Goal: Transaction & Acquisition: Obtain resource

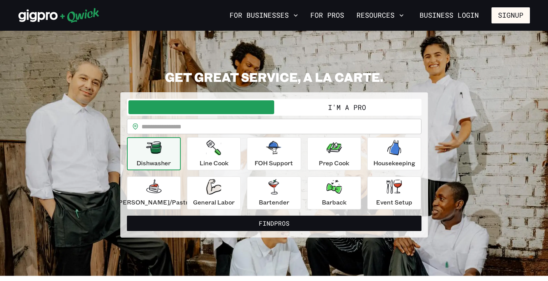
click at [350, 108] on button "I'm a Pro" at bounding box center [347, 107] width 146 height 14
click at [347, 107] on button "I'm a Pro" at bounding box center [347, 107] width 146 height 14
click at [378, 153] on div "Housekeeping" at bounding box center [394, 154] width 42 height 28
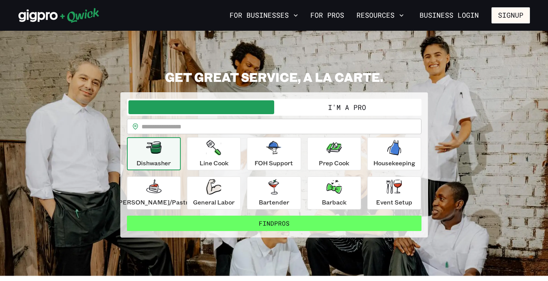
click at [269, 219] on button "Find Pros" at bounding box center [274, 223] width 294 height 15
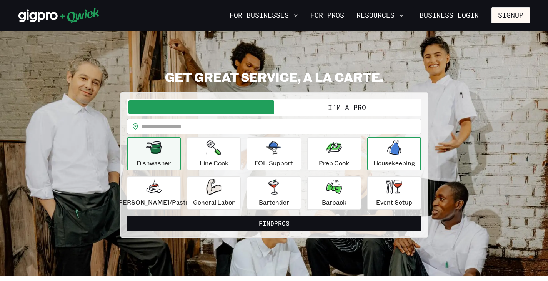
click at [386, 153] on icon "button" at bounding box center [393, 147] width 15 height 15
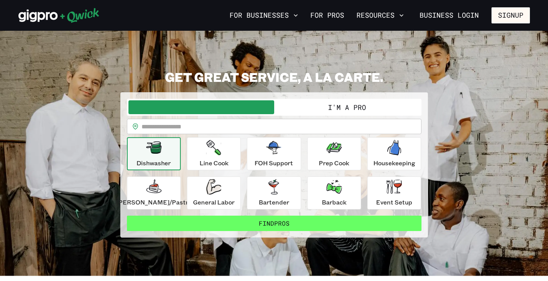
click at [266, 220] on button "Find Pros" at bounding box center [274, 223] width 294 height 15
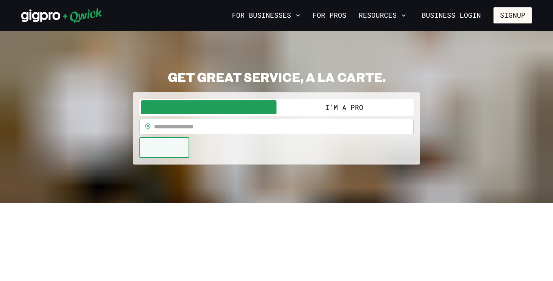
click at [213, 123] on input "text" at bounding box center [284, 126] width 260 height 15
type input "******"
click at [161, 153] on icon "button" at bounding box center [164, 147] width 15 height 12
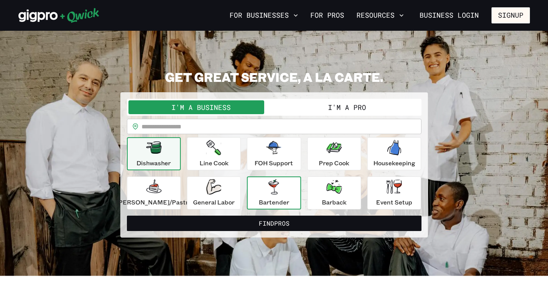
click at [277, 193] on icon "button" at bounding box center [273, 186] width 10 height 15
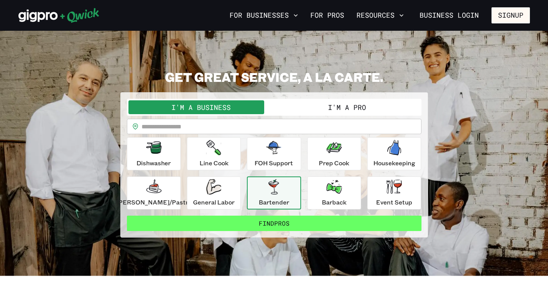
click at [266, 228] on button "Find Pros" at bounding box center [274, 223] width 294 height 15
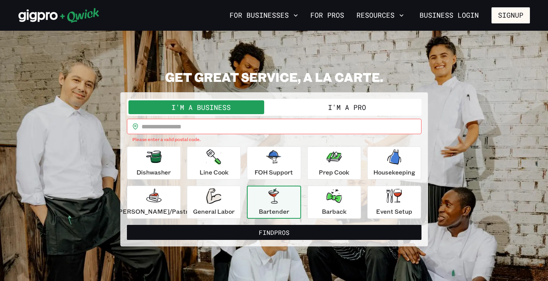
click at [190, 129] on input "text" at bounding box center [281, 126] width 280 height 15
type input "*"
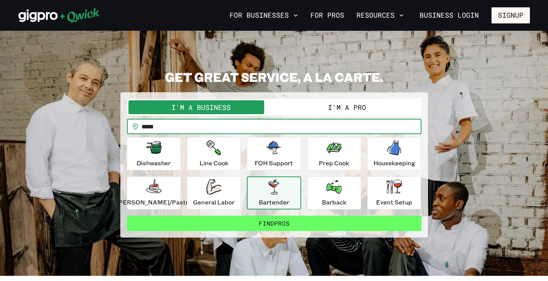
drag, startPoint x: 284, startPoint y: 225, endPoint x: 280, endPoint y: 228, distance: 5.2
click at [280, 228] on button "Find Pros" at bounding box center [274, 223] width 294 height 15
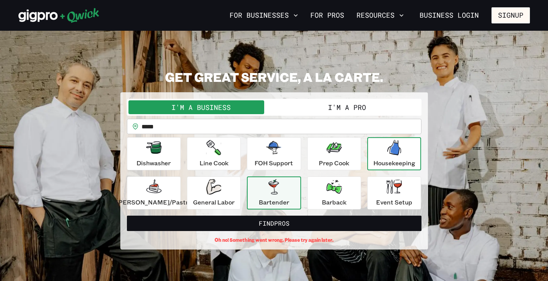
click at [387, 149] on icon "button" at bounding box center [394, 147] width 14 height 15
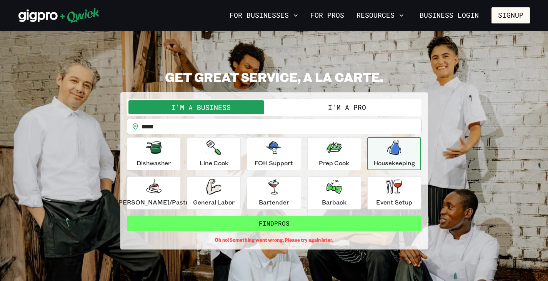
click at [263, 228] on button "Find Pros" at bounding box center [274, 223] width 294 height 15
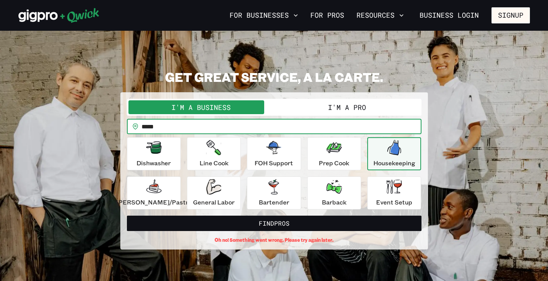
click at [176, 127] on input "*****" at bounding box center [281, 126] width 280 height 15
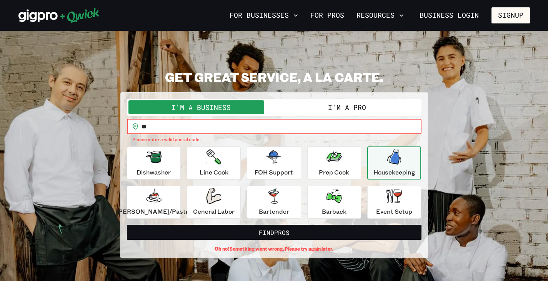
type input "*"
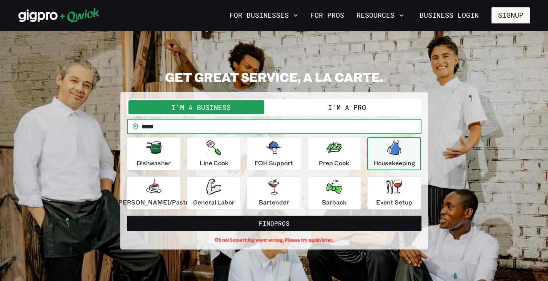
type input "*****"
click at [127, 216] on button "Find Pros" at bounding box center [274, 223] width 294 height 15
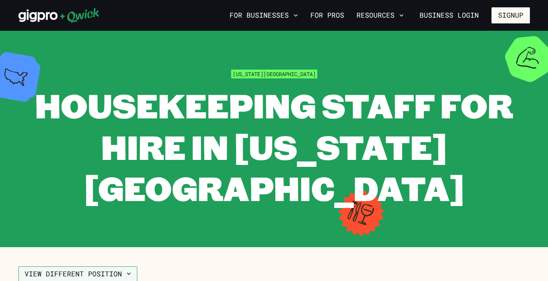
click at [128, 266] on button "View different position" at bounding box center [77, 273] width 119 height 15
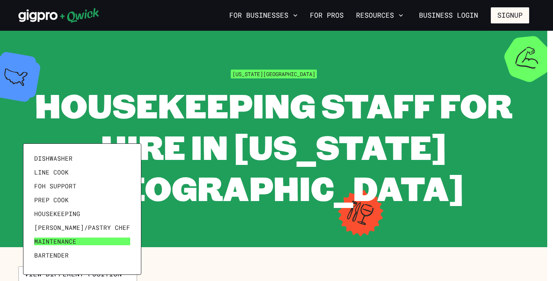
click at [60, 240] on span "Maintenance" at bounding box center [55, 242] width 42 height 8
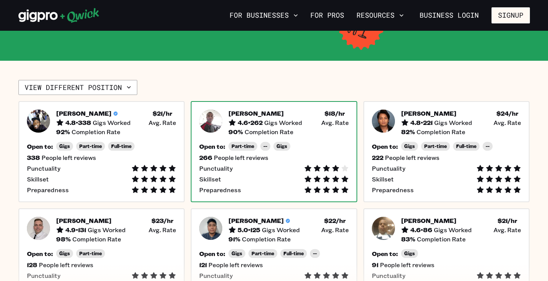
scroll to position [192, 0]
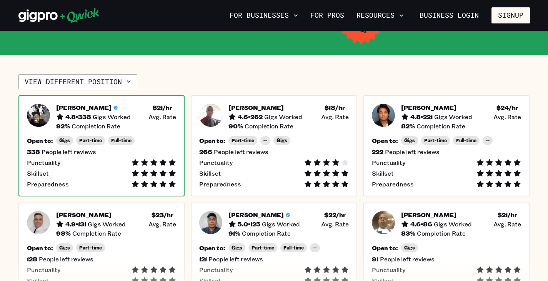
click at [68, 104] on h5 "Terrell J." at bounding box center [83, 108] width 55 height 8
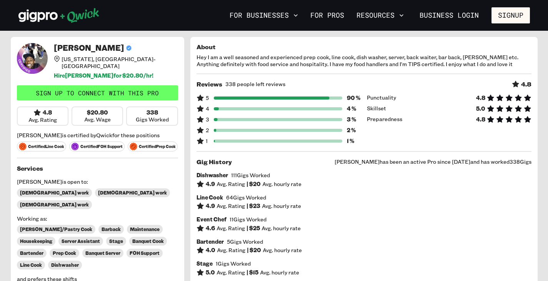
click at [108, 90] on link "Sign up to connect with this Pro" at bounding box center [97, 92] width 161 height 15
